Goal: Use online tool/utility: Utilize a website feature to perform a specific function

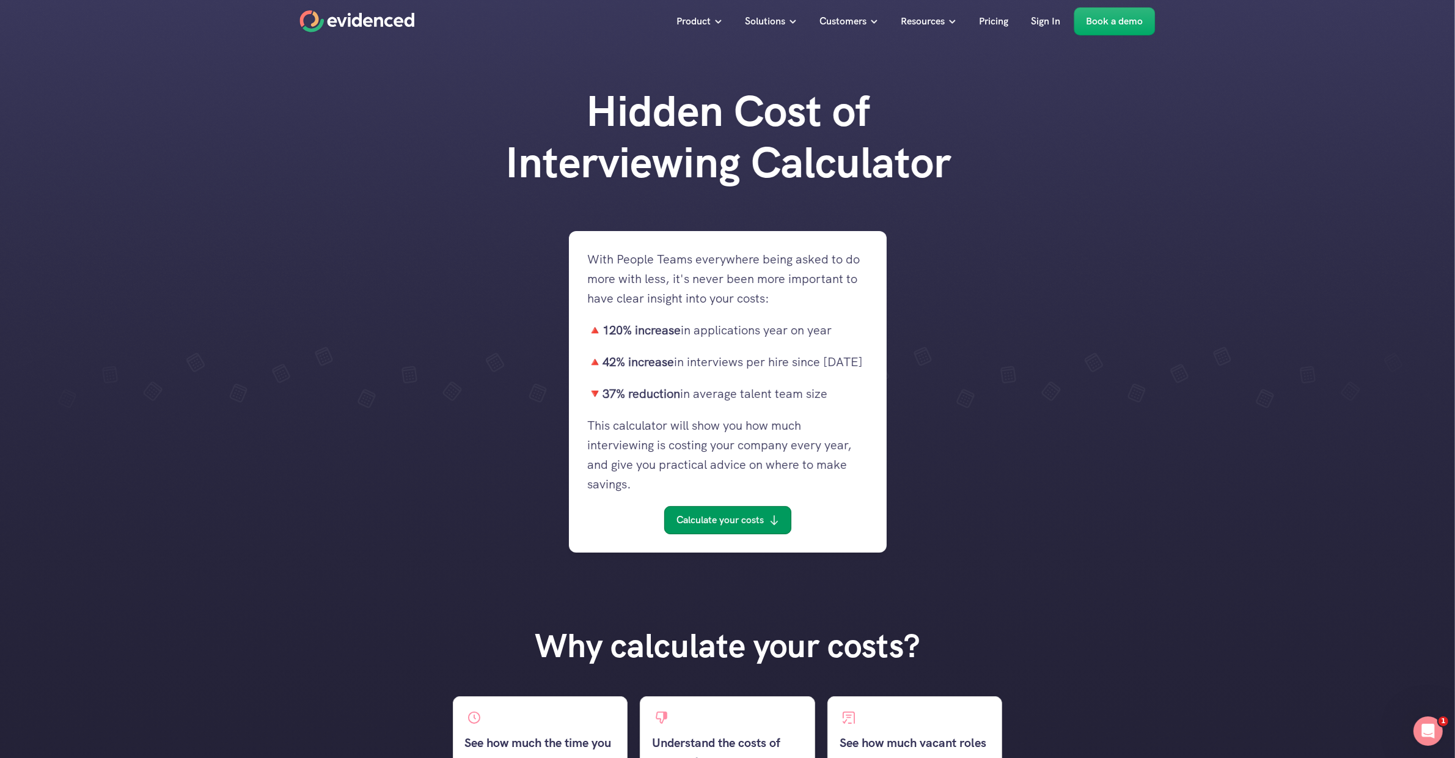
click at [743, 525] on p "Calculate your costs" at bounding box center [719, 520] width 87 height 16
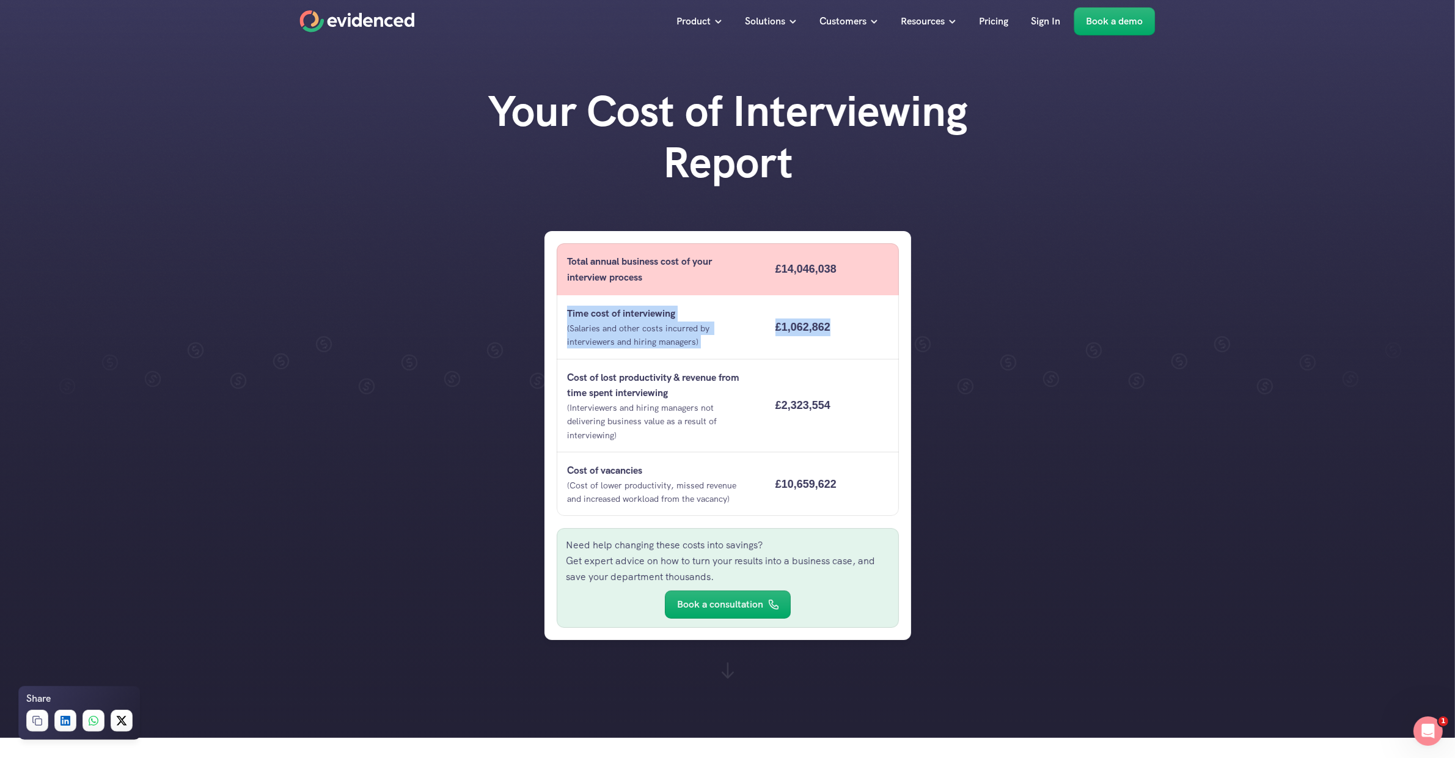
drag, startPoint x: 564, startPoint y: 312, endPoint x: 869, endPoint y: 330, distance: 306.0
click at [869, 330] on div "Time cost of interviewing (Salaries and other costs incurred by interviewers an…" at bounding box center [728, 327] width 342 height 64
click at [886, 335] on div "£1,062,862" at bounding box center [830, 327] width 136 height 42
drag, startPoint x: 567, startPoint y: 313, endPoint x: 841, endPoint y: 323, distance: 274.5
click at [841, 323] on div "Time cost of interviewing (Salaries and other costs incurred by interviewers an…" at bounding box center [728, 327] width 342 height 64
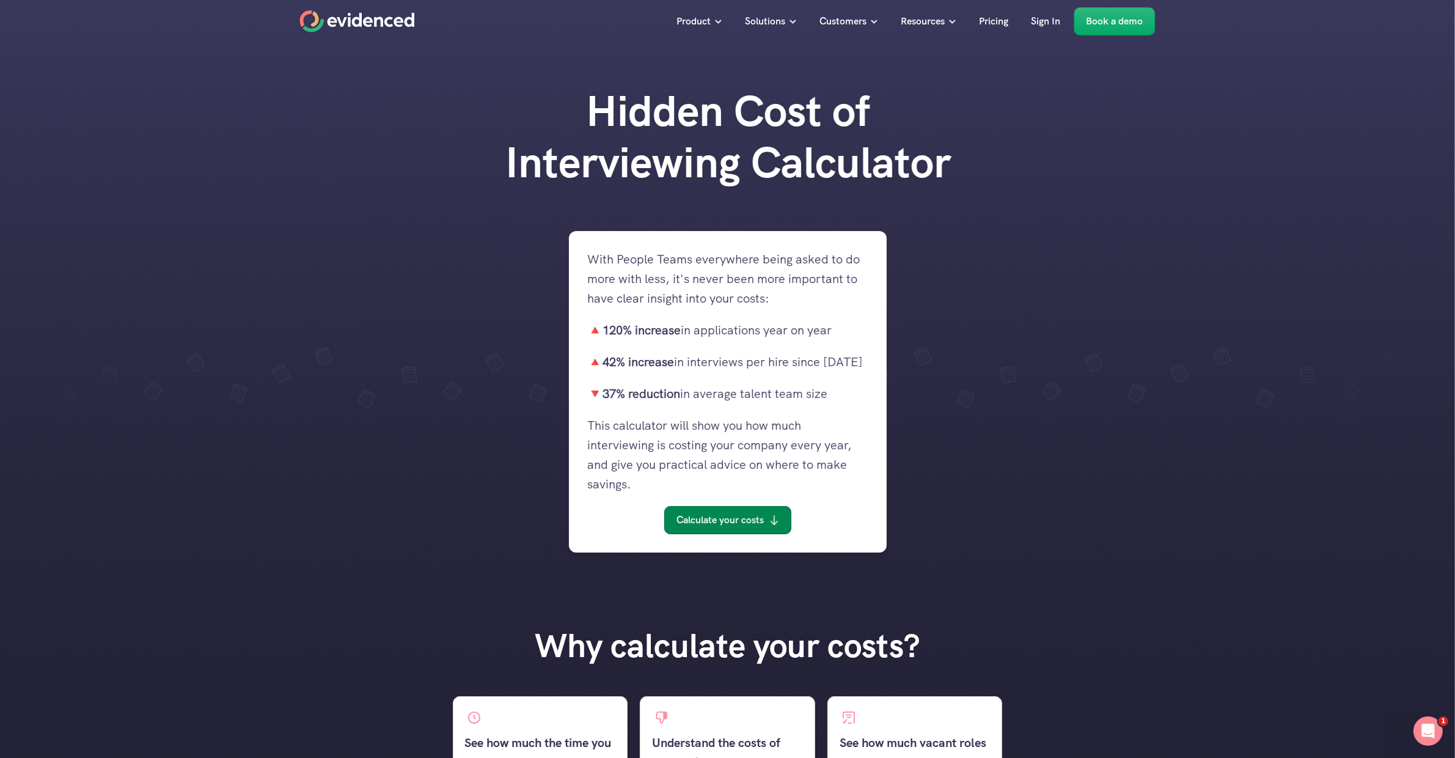
click at [734, 528] on link "Calculate your costs" at bounding box center [727, 520] width 127 height 28
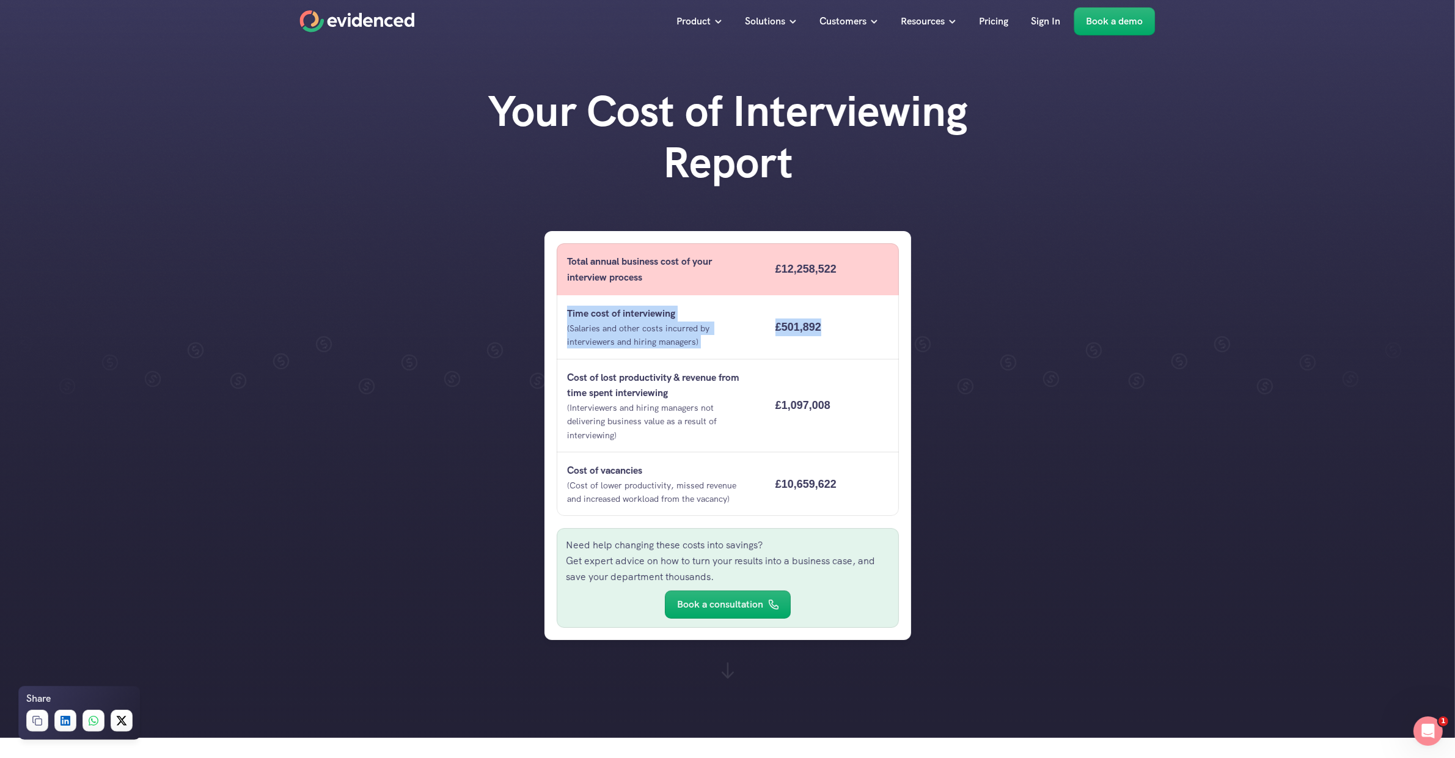
drag, startPoint x: 564, startPoint y: 314, endPoint x: 819, endPoint y: 341, distance: 256.2
click at [819, 341] on div "Time cost of interviewing (Salaries and other costs incurred by interviewers an…" at bounding box center [728, 327] width 342 height 64
click at [1152, 224] on div at bounding box center [727, 368] width 1455 height 737
drag, startPoint x: 570, startPoint y: 310, endPoint x: 721, endPoint y: 338, distance: 153.4
click at [721, 338] on div "Time cost of interviewing (Salaries and other costs incurred by interviewers an…" at bounding box center [660, 327] width 206 height 64
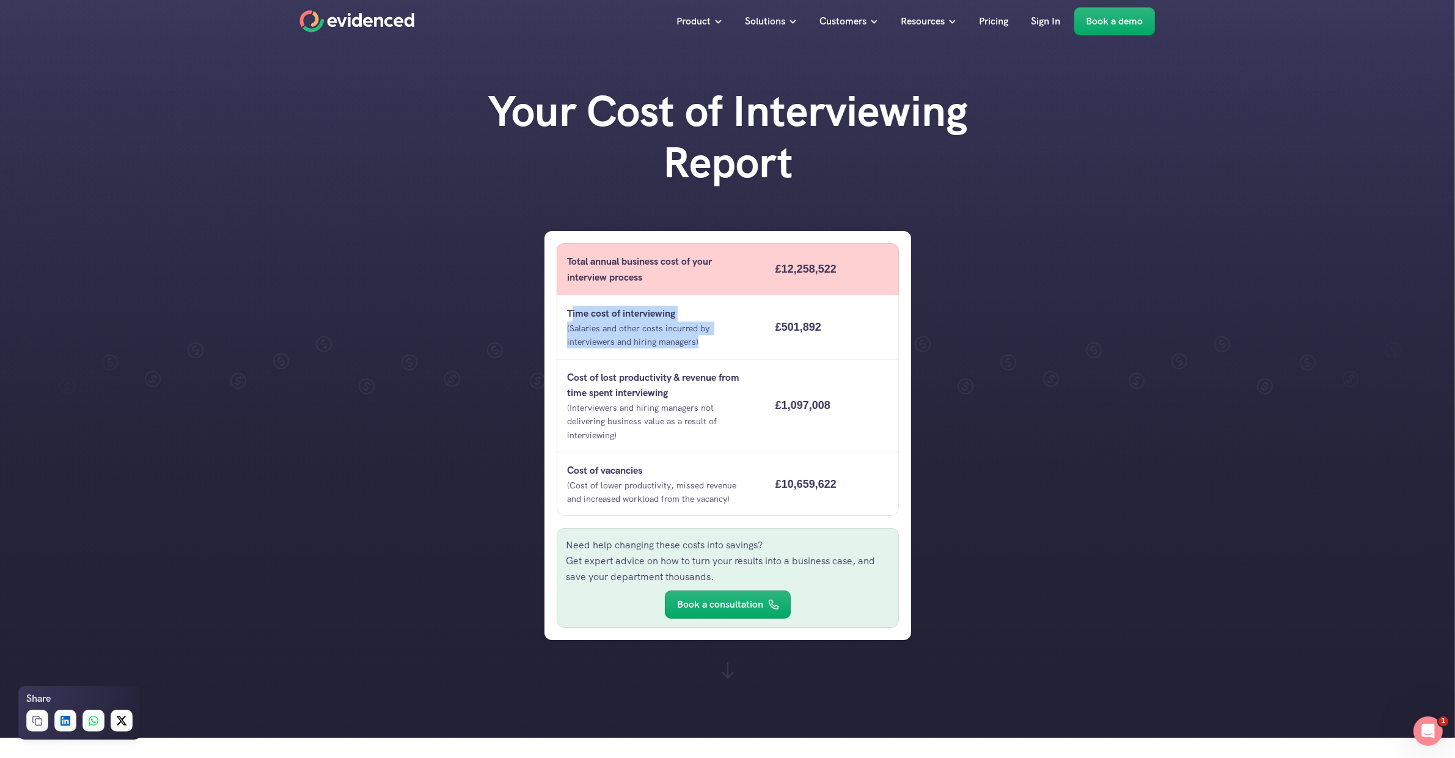
click at [701, 344] on p "(Salaries and other costs incurred by interviewers and hiring managers)" at bounding box center [660, 334] width 186 height 27
drag, startPoint x: 699, startPoint y: 344, endPoint x: 571, endPoint y: 308, distance: 133.7
click at [571, 308] on div "Time cost of interviewing (Salaries and other costs incurred by interviewers an…" at bounding box center [660, 327] width 206 height 64
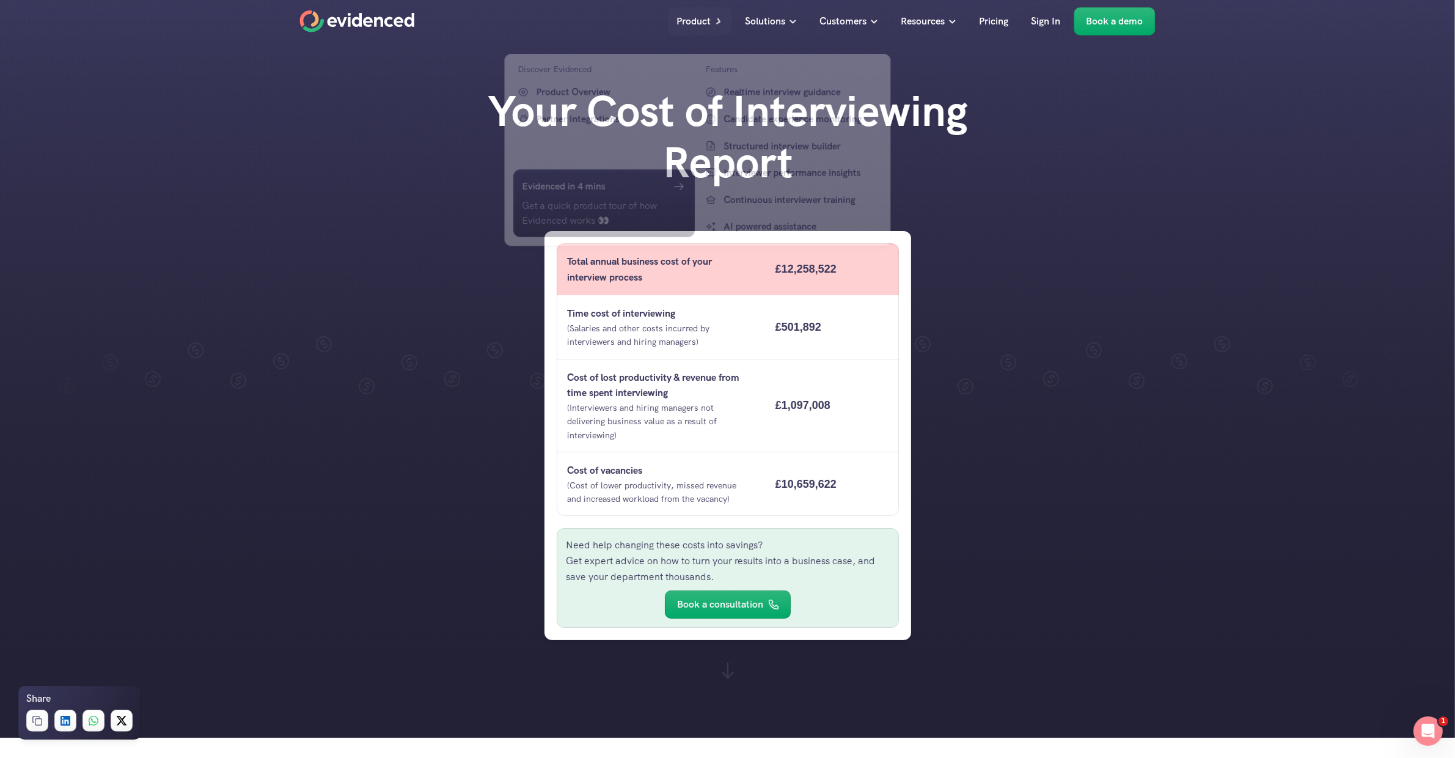
click at [1111, 230] on div at bounding box center [727, 368] width 1455 height 737
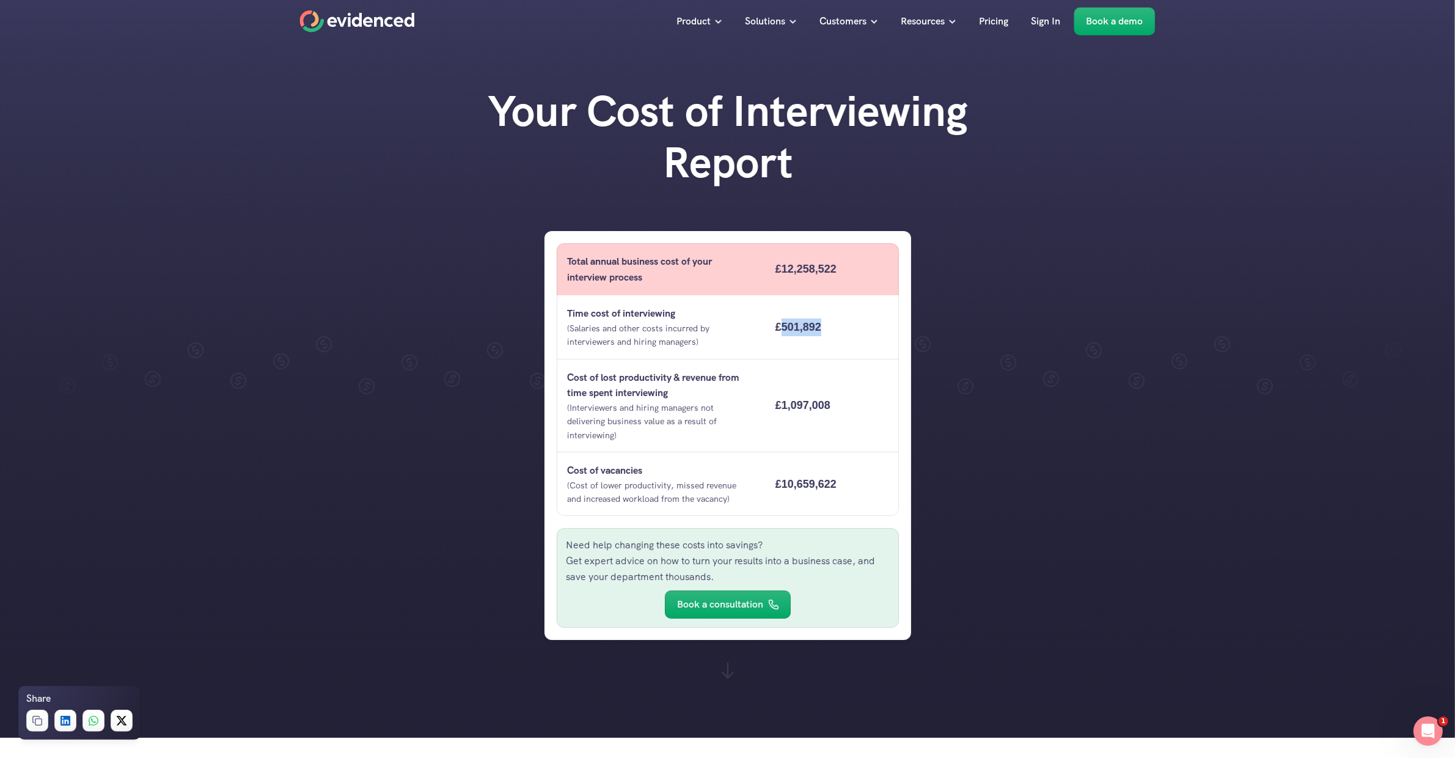
drag, startPoint x: 779, startPoint y: 324, endPoint x: 823, endPoint y: 325, distance: 43.4
click at [823, 325] on div "£501,892" at bounding box center [830, 327] width 136 height 42
copy span "501,892"
